Goal: Task Accomplishment & Management: Manage account settings

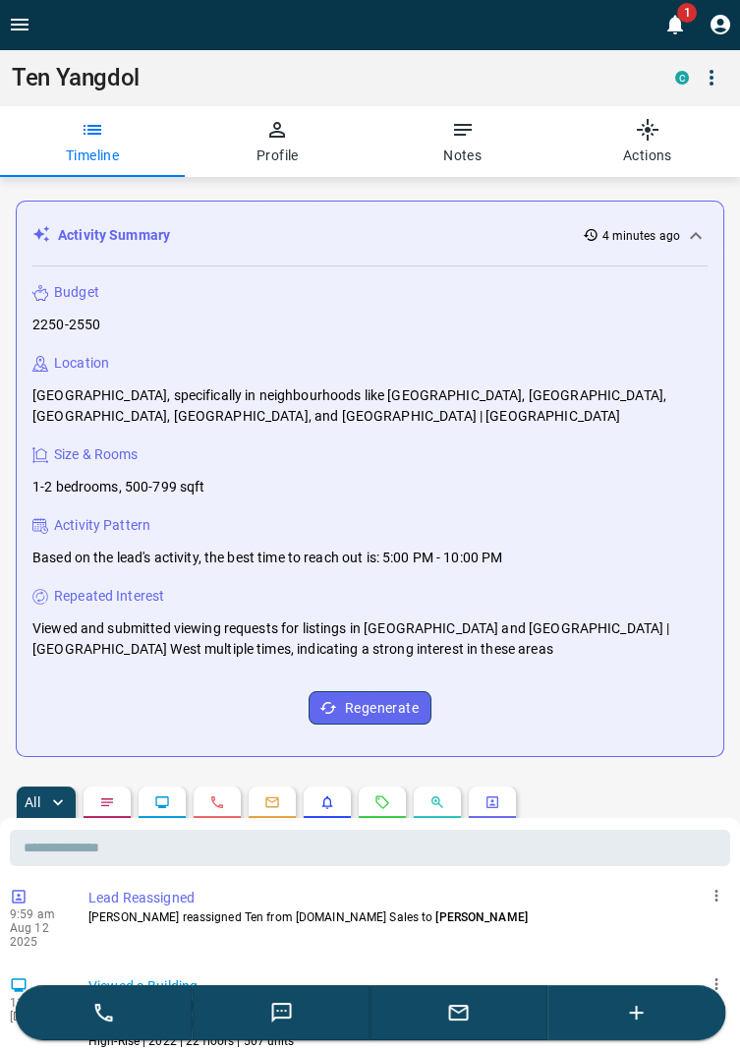
click at [722, 69] on icon "button" at bounding box center [712, 78] width 24 height 24
click at [666, 140] on li "Reallocate" at bounding box center [668, 146] width 116 height 29
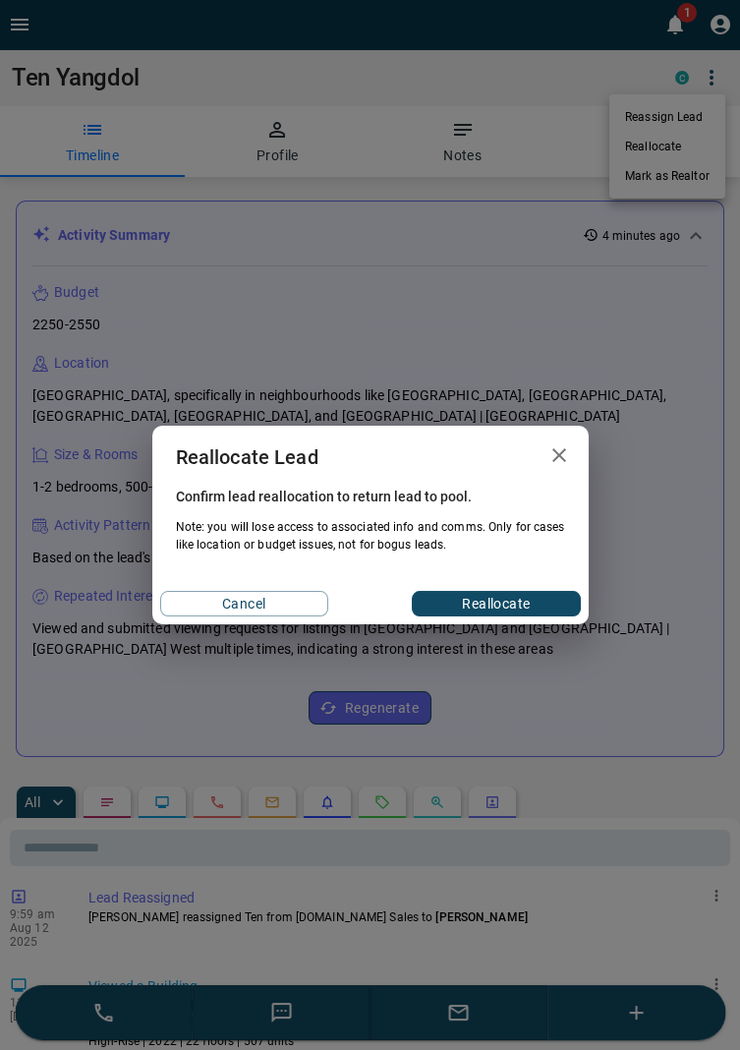
click at [519, 602] on button "Reallocate" at bounding box center [496, 604] width 168 height 26
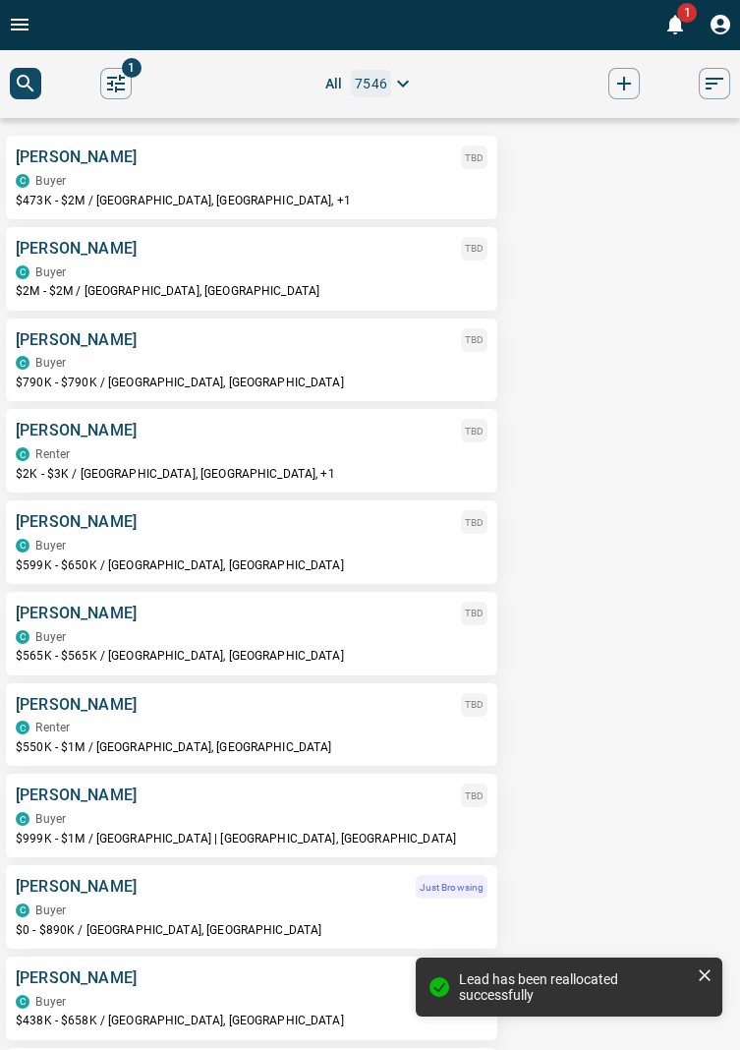
click at [21, 24] on icon "Open drawer" at bounding box center [20, 25] width 18 height 12
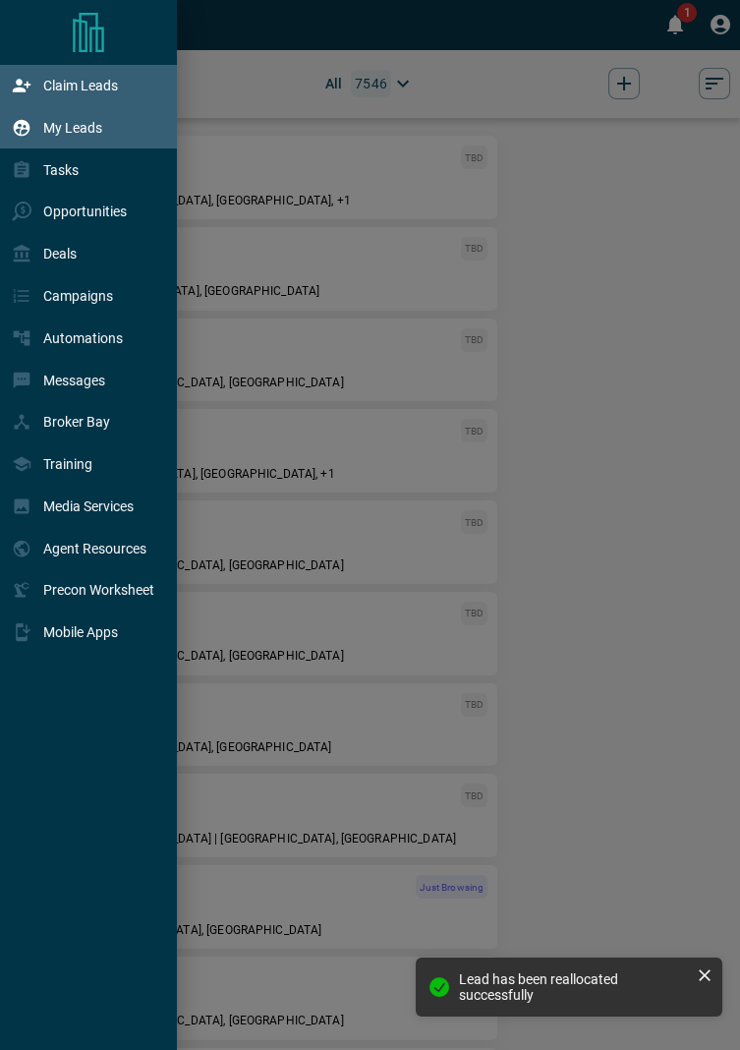
click at [109, 82] on p "Claim Leads" at bounding box center [80, 86] width 75 height 16
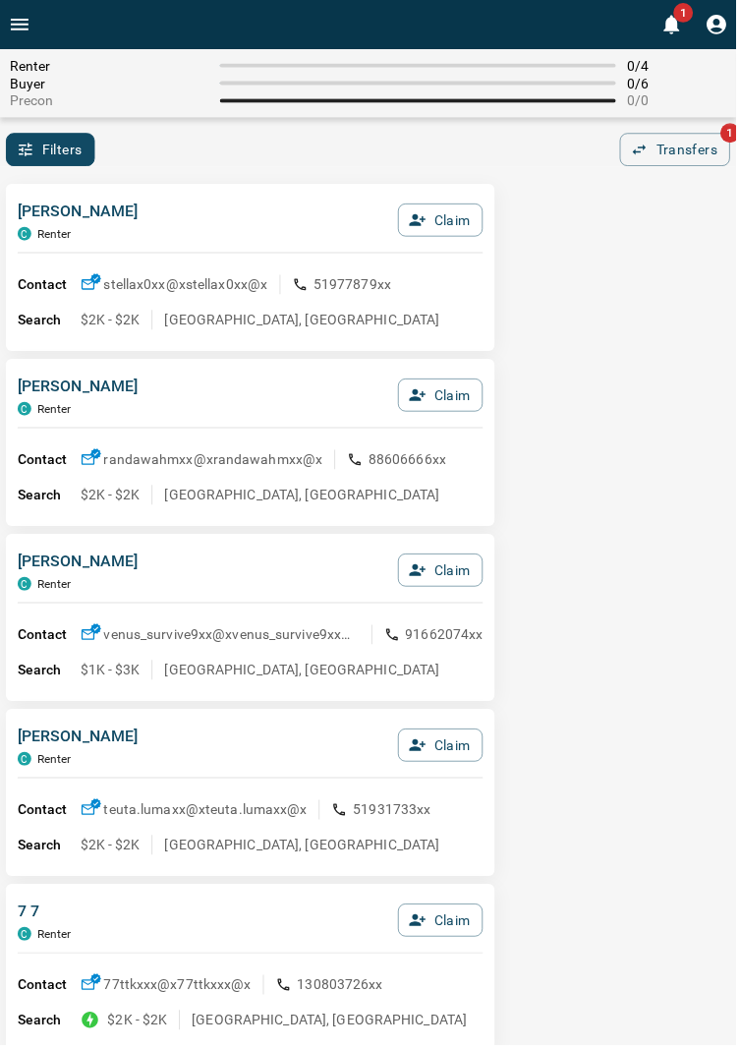
click at [34, 21] on button "Open drawer" at bounding box center [19, 24] width 39 height 49
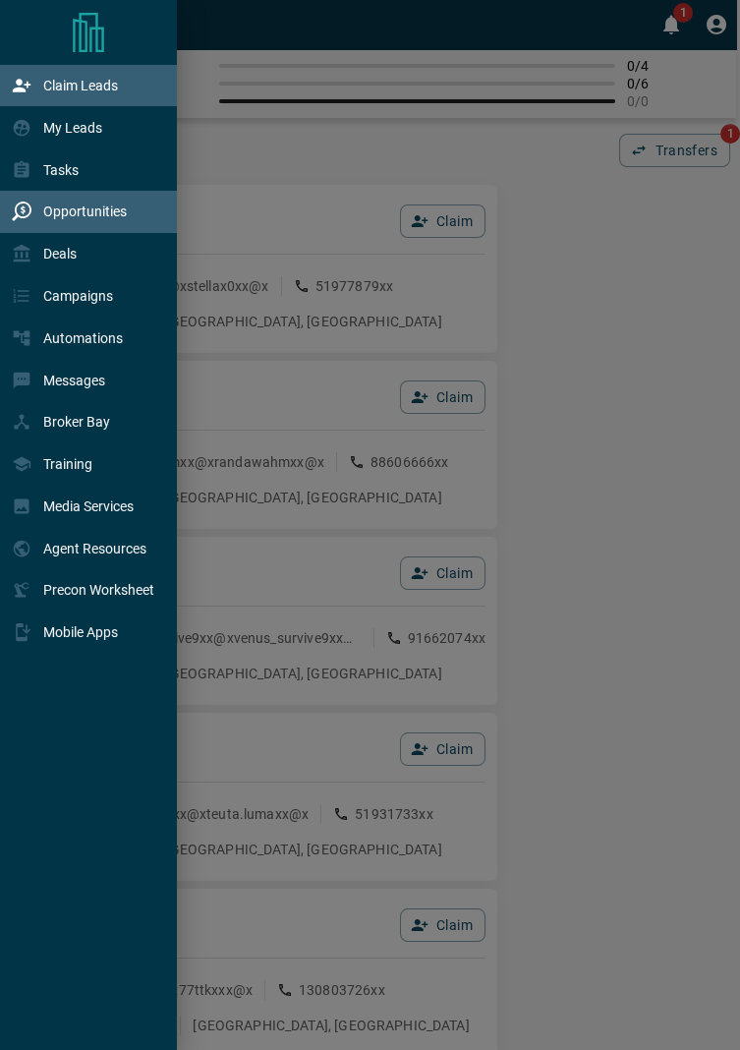
click at [109, 218] on p "Opportunities" at bounding box center [85, 212] width 84 height 16
